Goal: Task Accomplishment & Management: Manage account settings

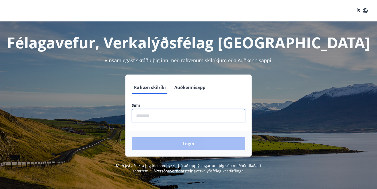
click at [179, 117] on input "phone" at bounding box center [188, 115] width 113 height 13
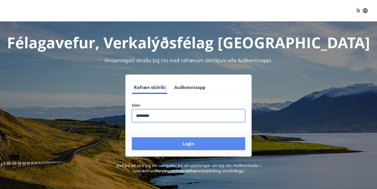
type input "********"
click at [197, 147] on button "Login" at bounding box center [188, 143] width 113 height 13
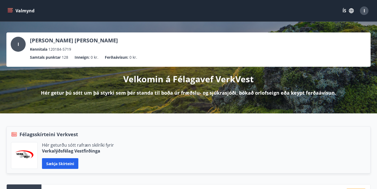
click at [29, 12] on button "Valmynd" at bounding box center [21, 11] width 30 height 10
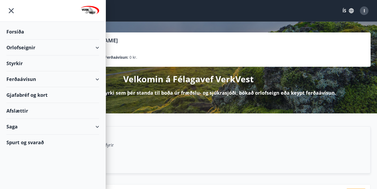
click at [49, 124] on div "Saga" at bounding box center [52, 127] width 93 height 16
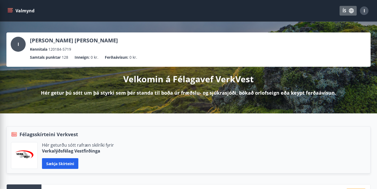
click at [349, 13] on icon "button" at bounding box center [352, 11] width 6 height 6
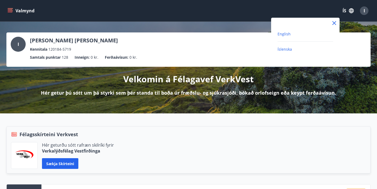
click at [285, 34] on span "English" at bounding box center [284, 33] width 13 height 5
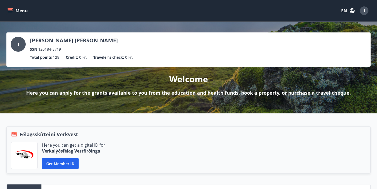
click at [15, 11] on button "Menu" at bounding box center [18, 11] width 24 height 10
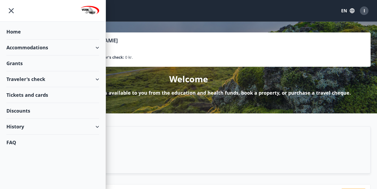
click at [40, 128] on div "History" at bounding box center [52, 127] width 93 height 16
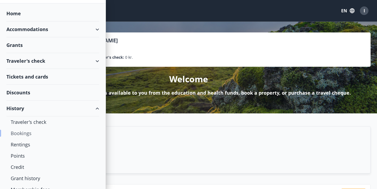
scroll to position [40, 0]
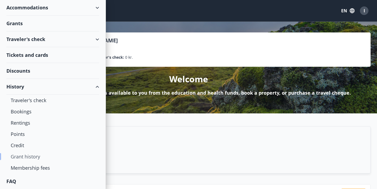
click at [30, 157] on div "Grant history" at bounding box center [53, 156] width 84 height 11
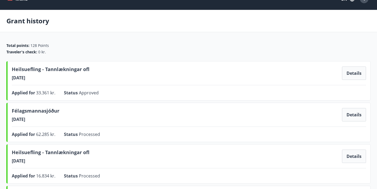
scroll to position [7, 0]
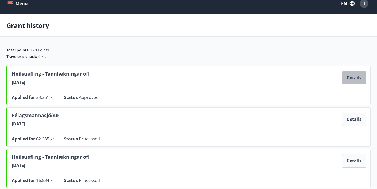
click at [354, 81] on button "Details" at bounding box center [354, 77] width 24 height 13
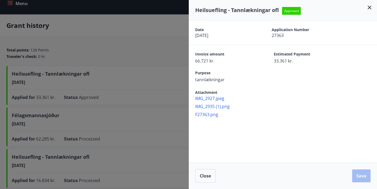
click at [369, 8] on icon at bounding box center [370, 7] width 6 height 6
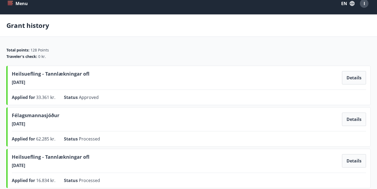
scroll to position [0, 0]
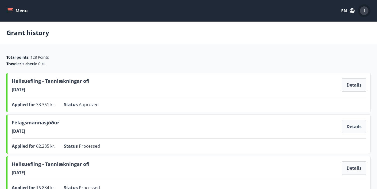
click at [364, 13] on span "I" at bounding box center [364, 11] width 1 height 6
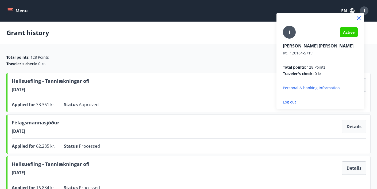
click at [290, 104] on p "Log out" at bounding box center [320, 101] width 75 height 5
